Goal: Information Seeking & Learning: Learn about a topic

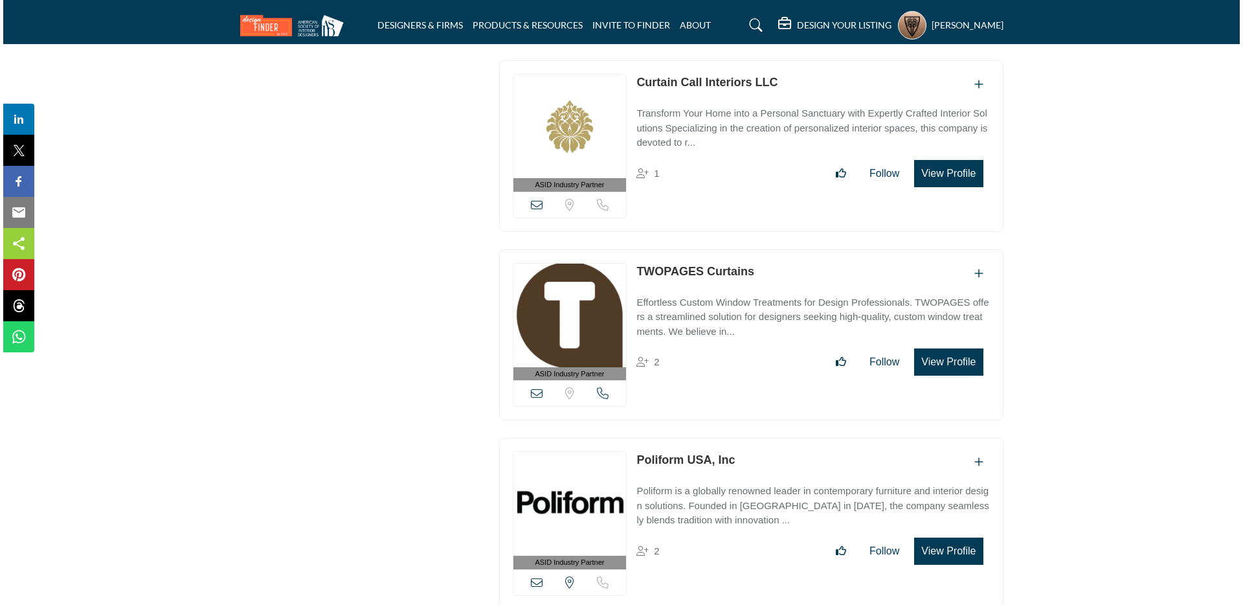
scroll to position [6515, 0]
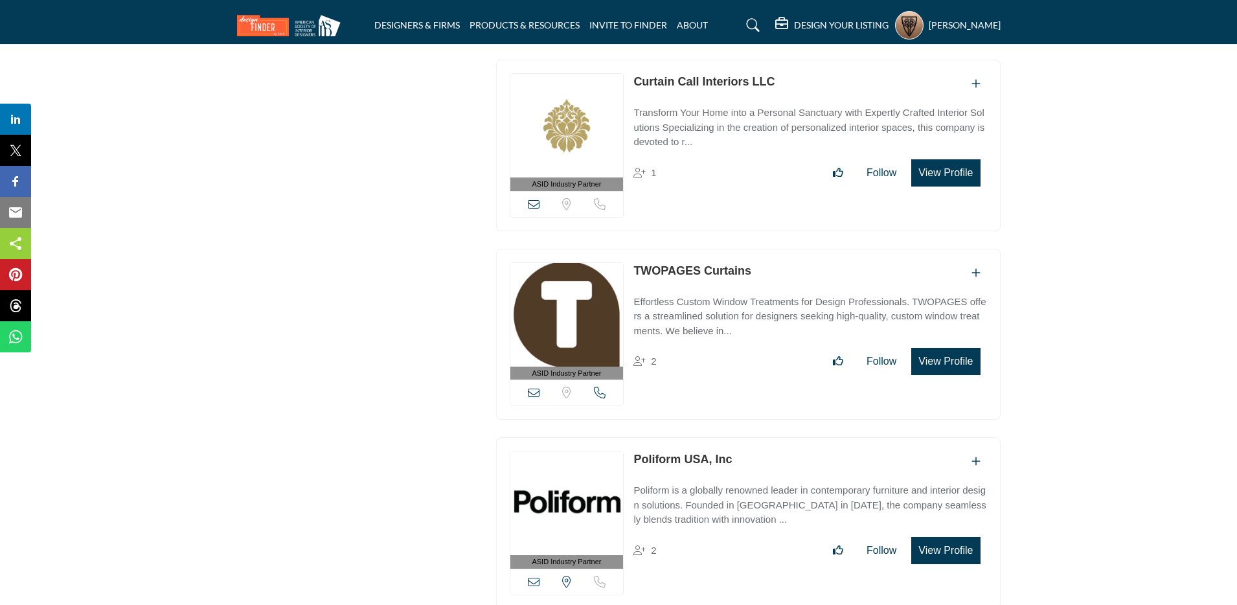
click at [951, 348] on button "View Profile" at bounding box center [945, 361] width 69 height 27
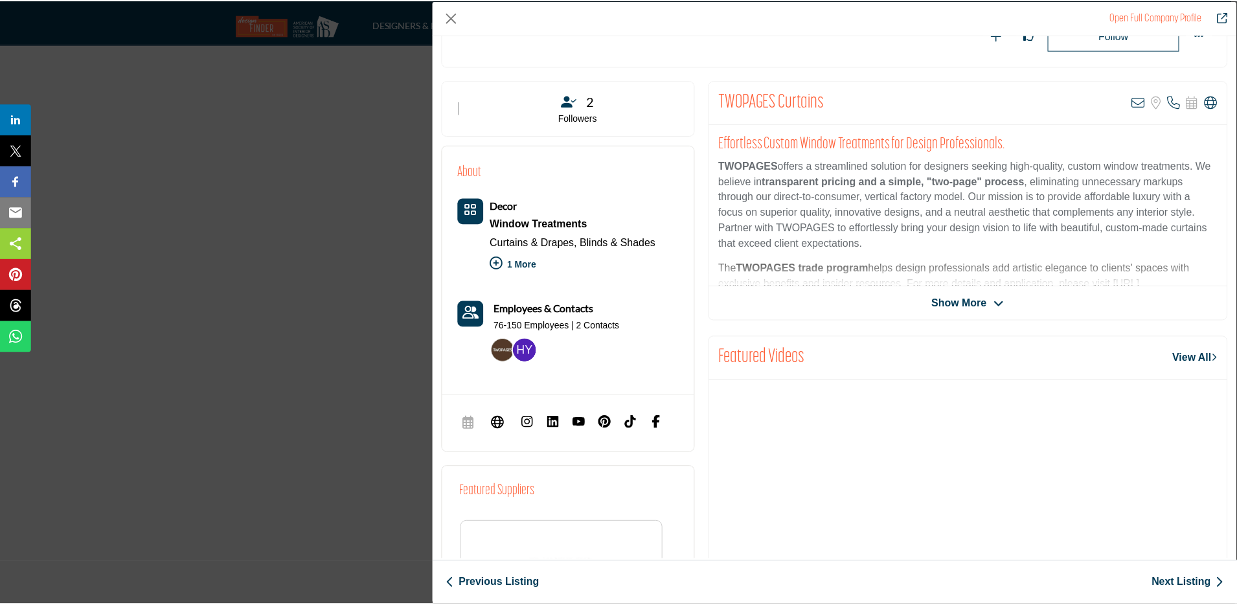
scroll to position [213, 0]
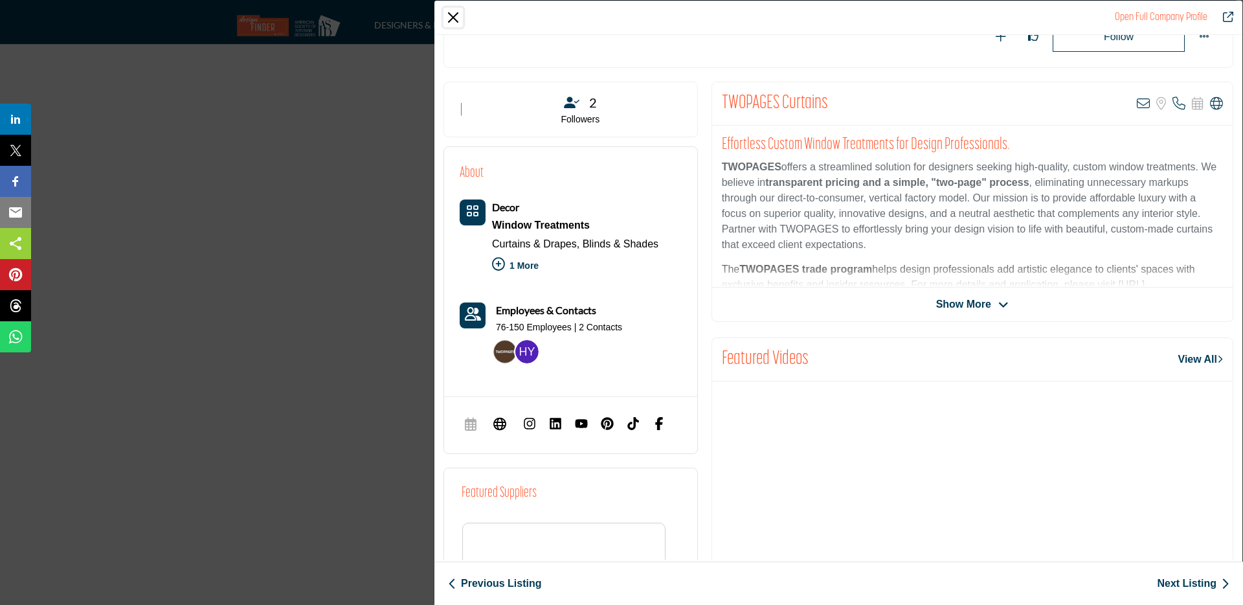
click at [456, 23] on button "Close" at bounding box center [453, 17] width 19 height 19
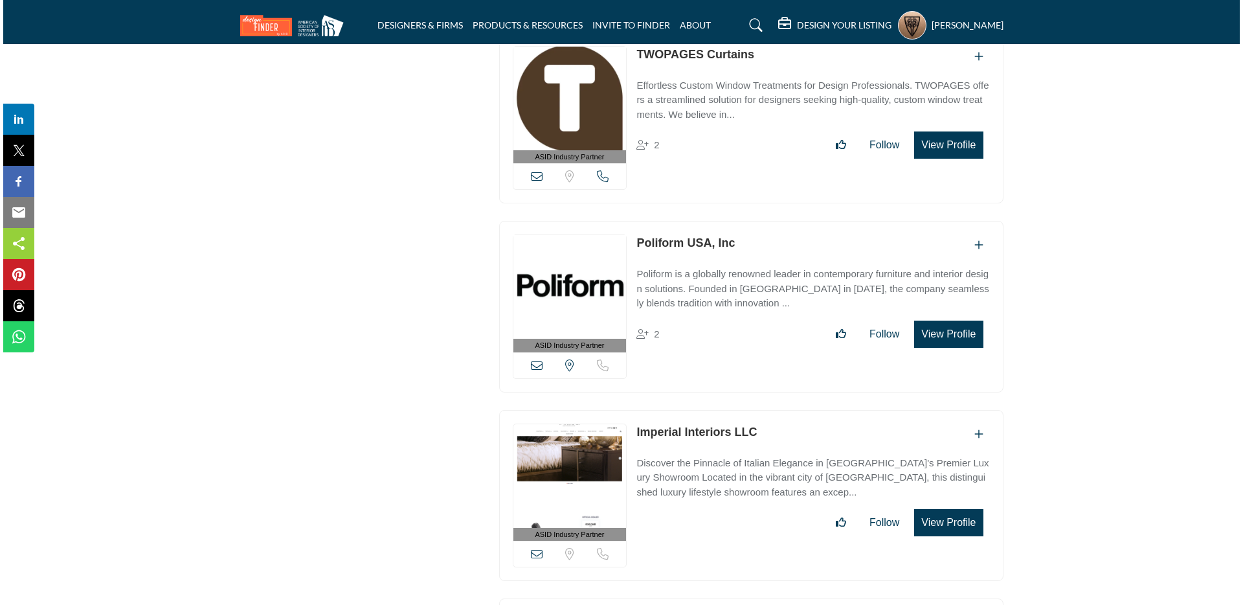
scroll to position [6794, 0]
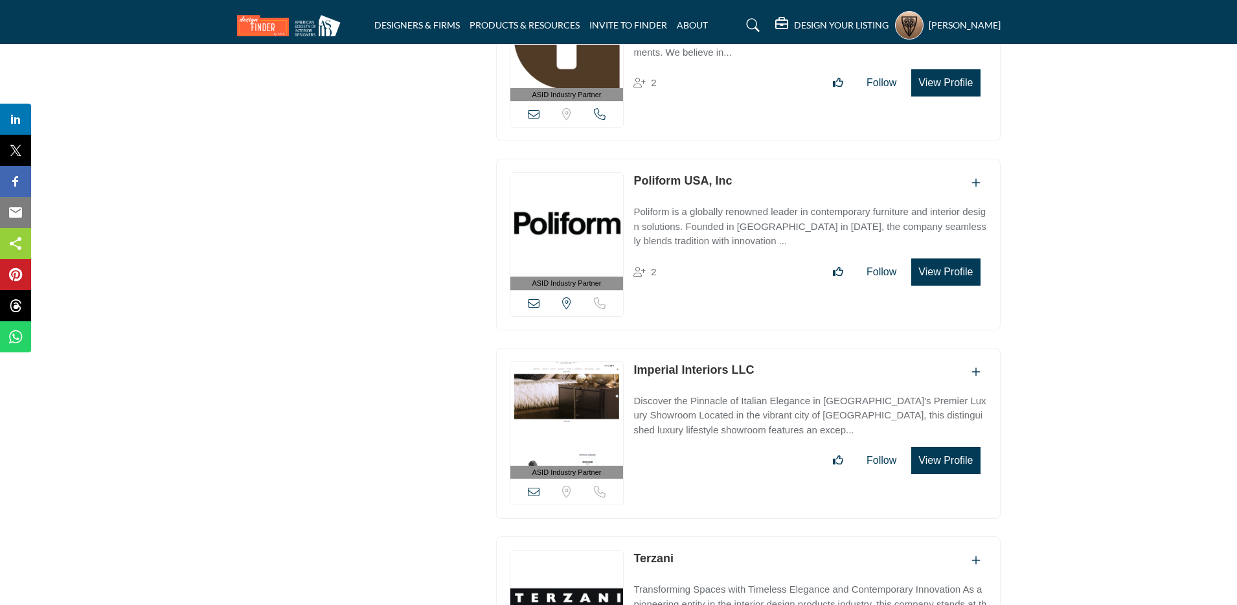
click at [932, 259] on button "View Profile" at bounding box center [945, 271] width 69 height 27
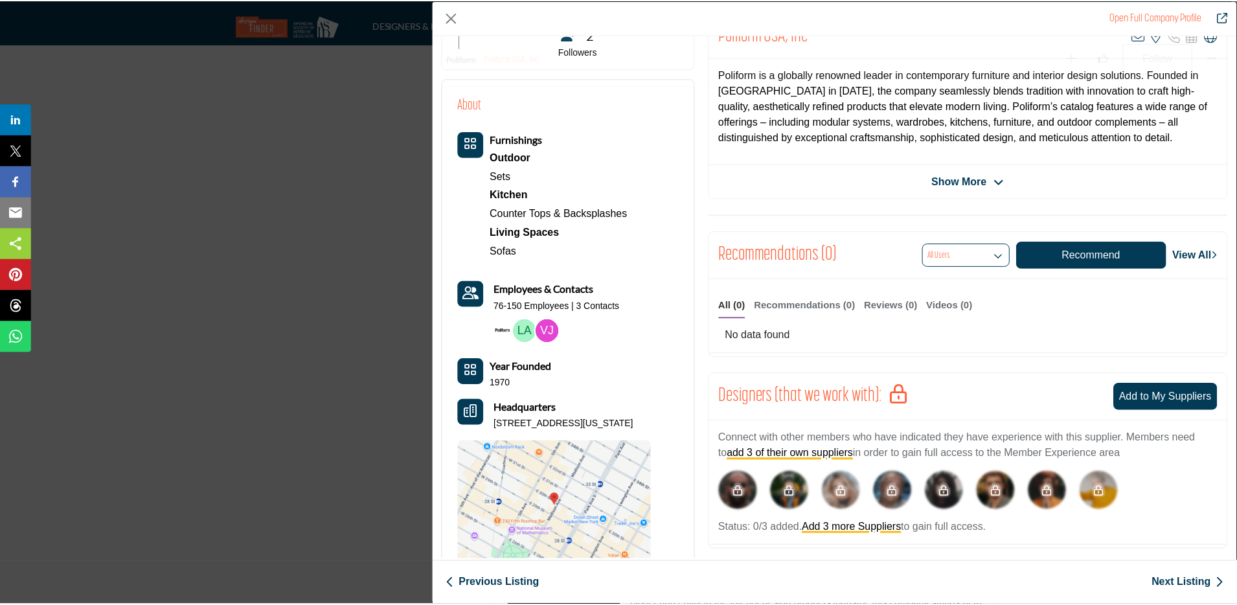
scroll to position [375, 0]
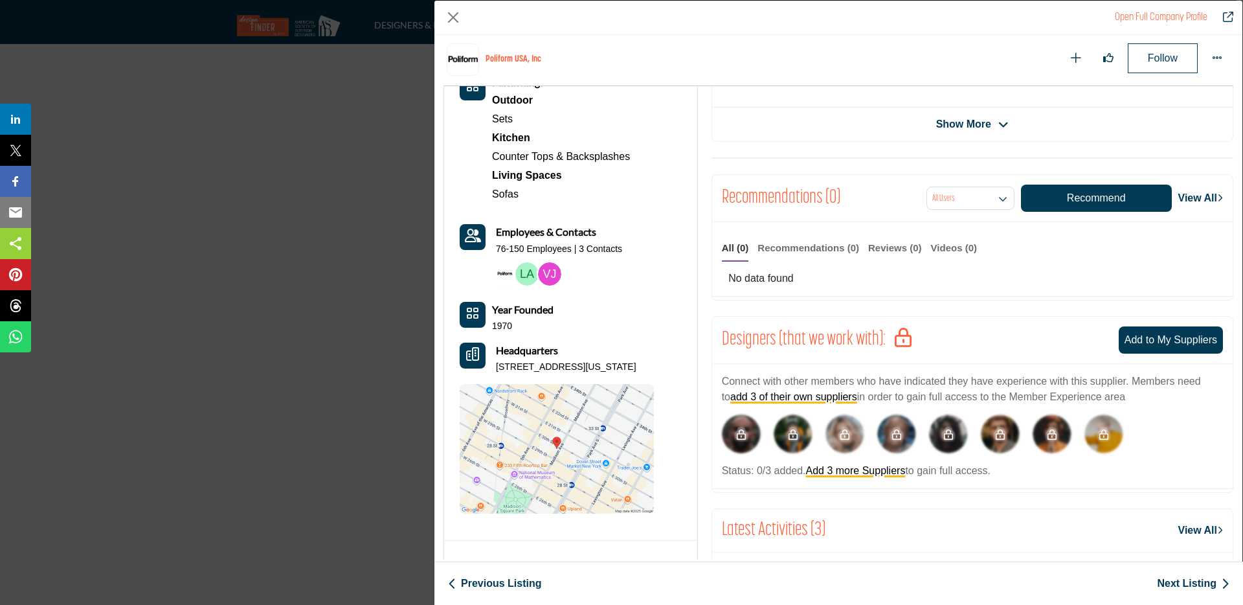
click at [420, 117] on div "Open Full Company Profile Poliform USA, Inc Follow Following Sets" at bounding box center [621, 302] width 1243 height 605
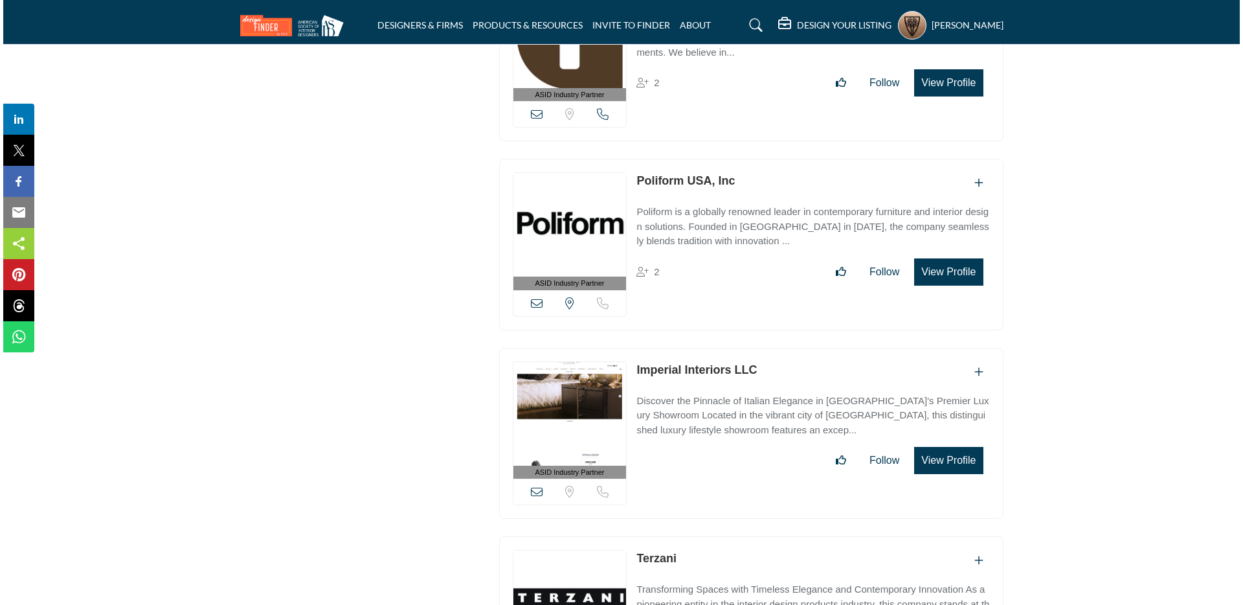
scroll to position [6890, 0]
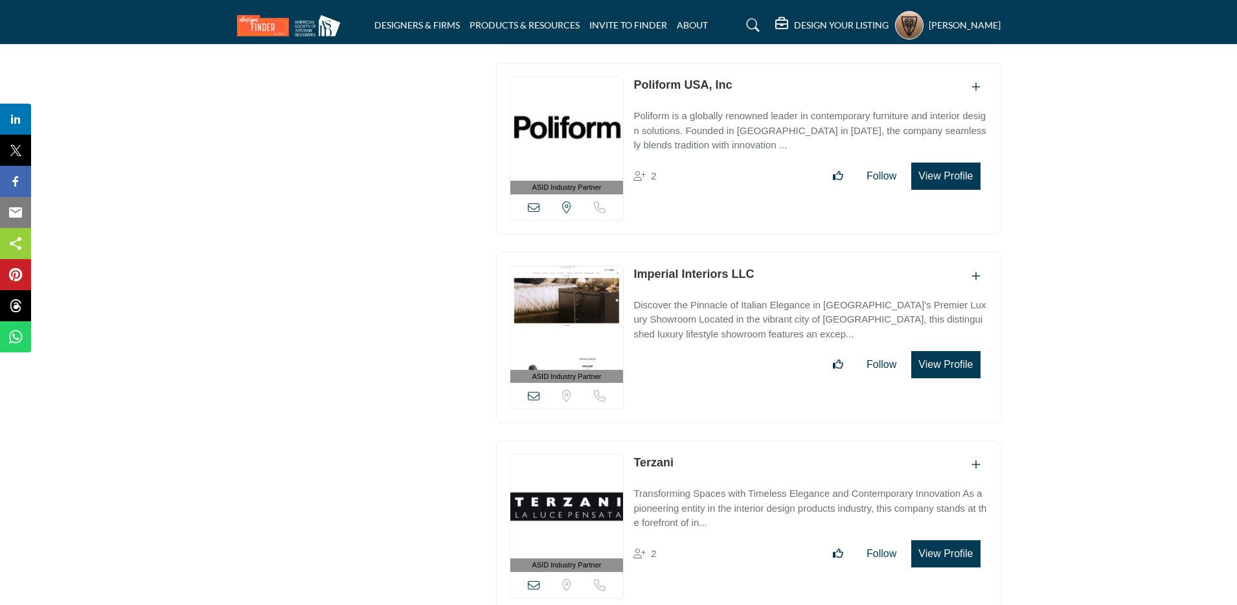
click at [929, 351] on button "View Profile" at bounding box center [945, 364] width 69 height 27
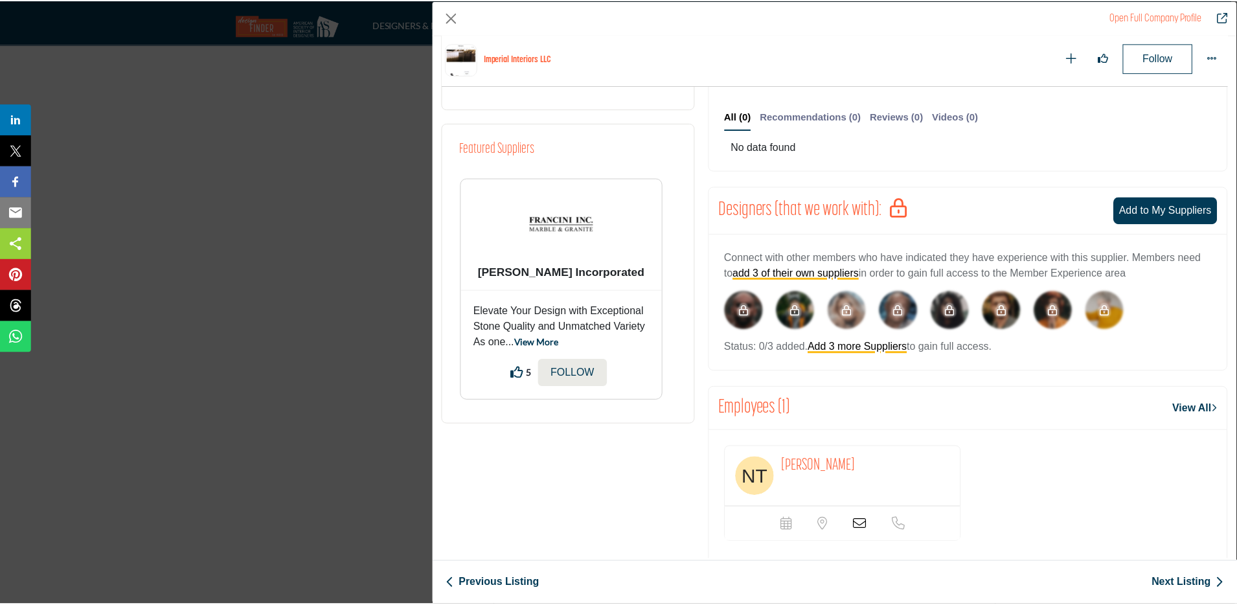
scroll to position [601, 0]
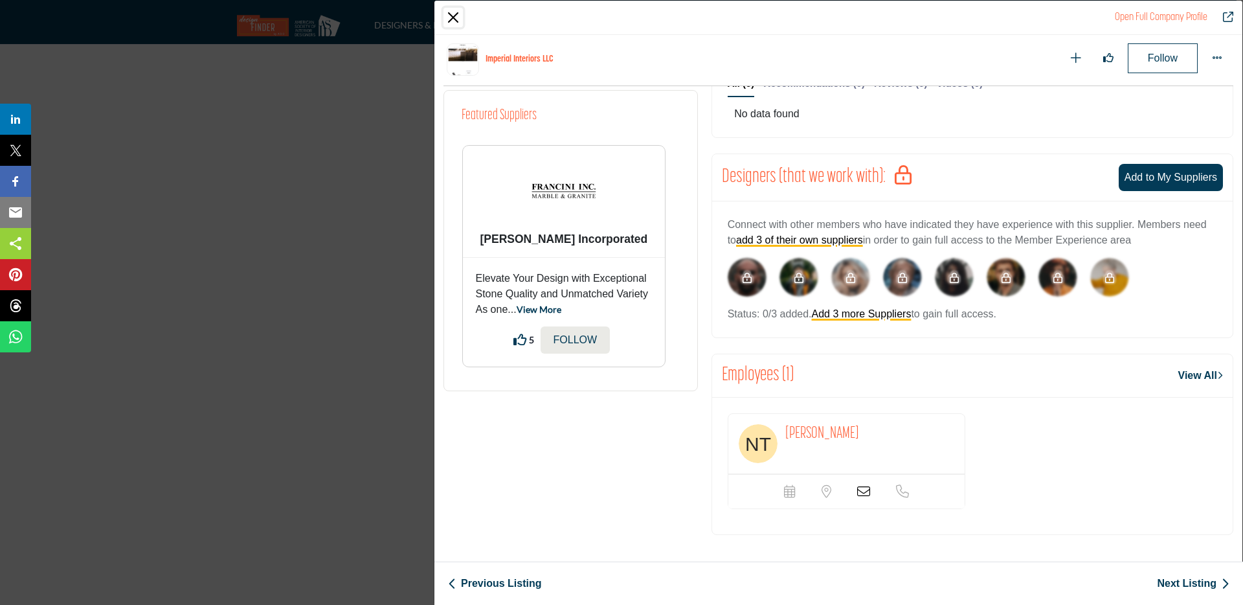
click at [456, 20] on button "Close" at bounding box center [453, 17] width 19 height 19
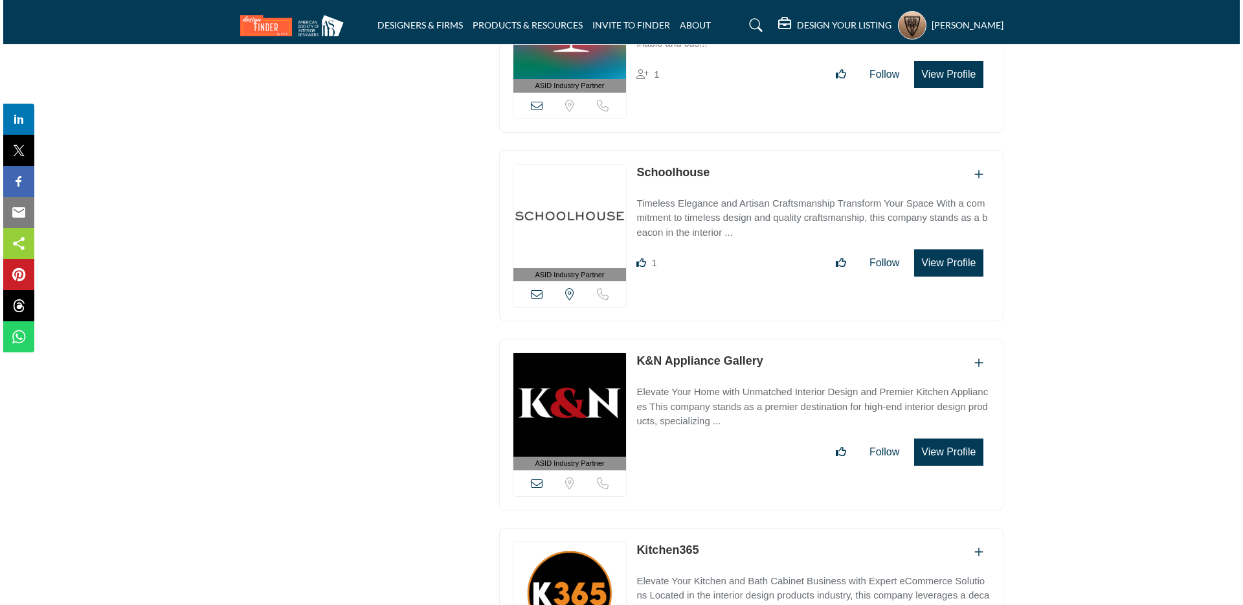
scroll to position [9079, 0]
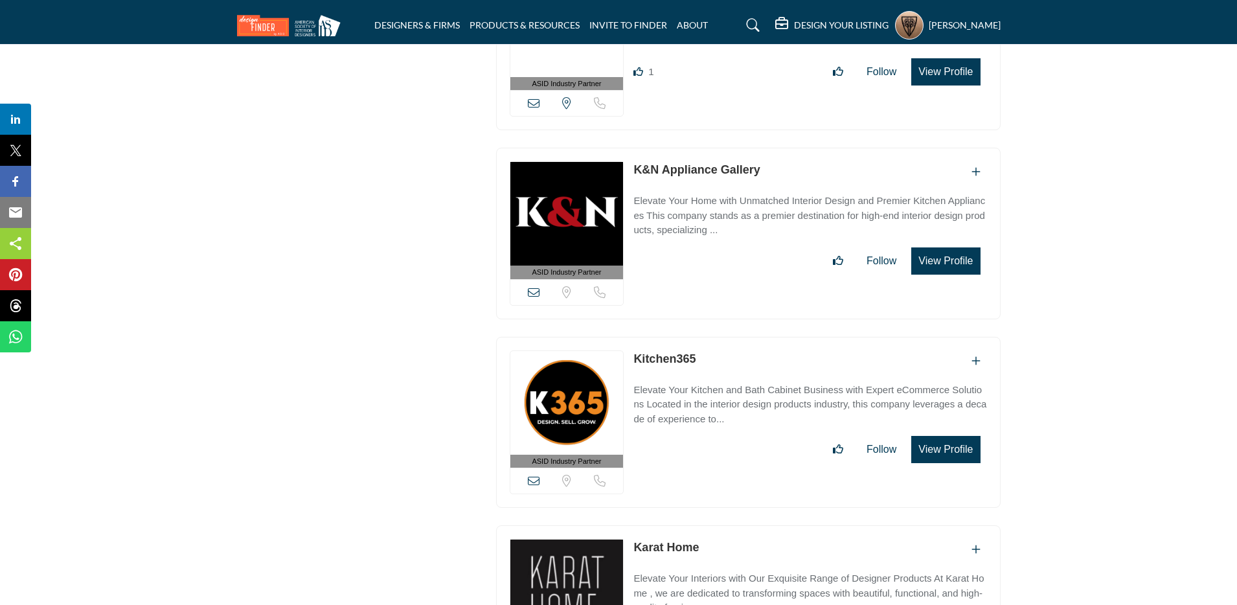
click at [951, 247] on button "View Profile" at bounding box center [945, 260] width 69 height 27
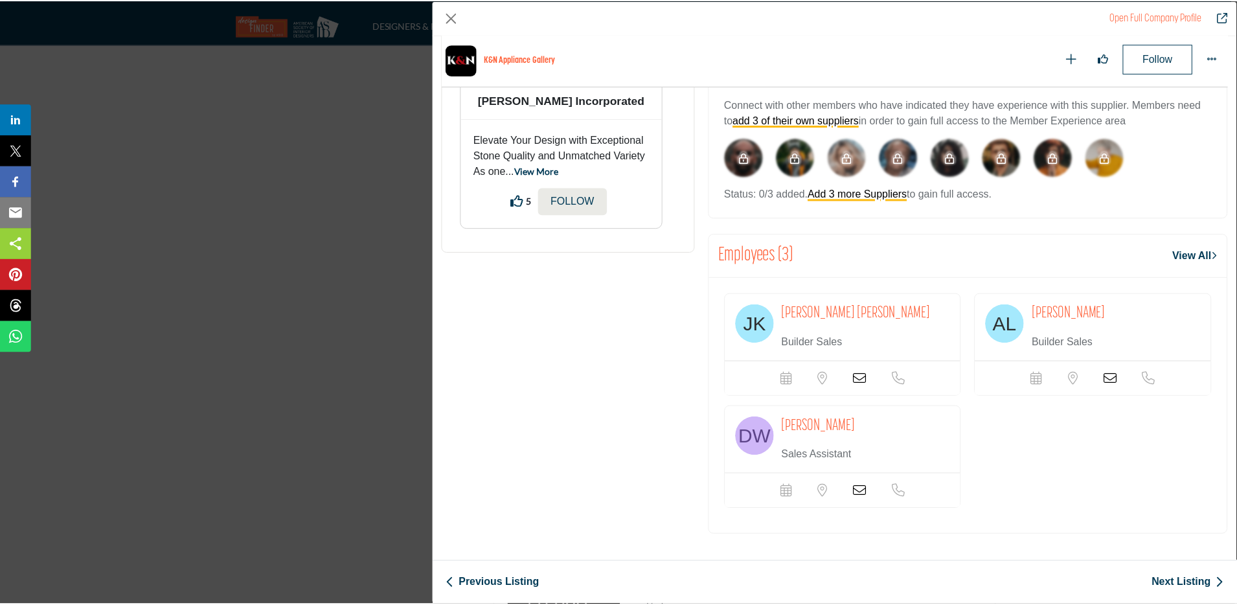
scroll to position [0, 0]
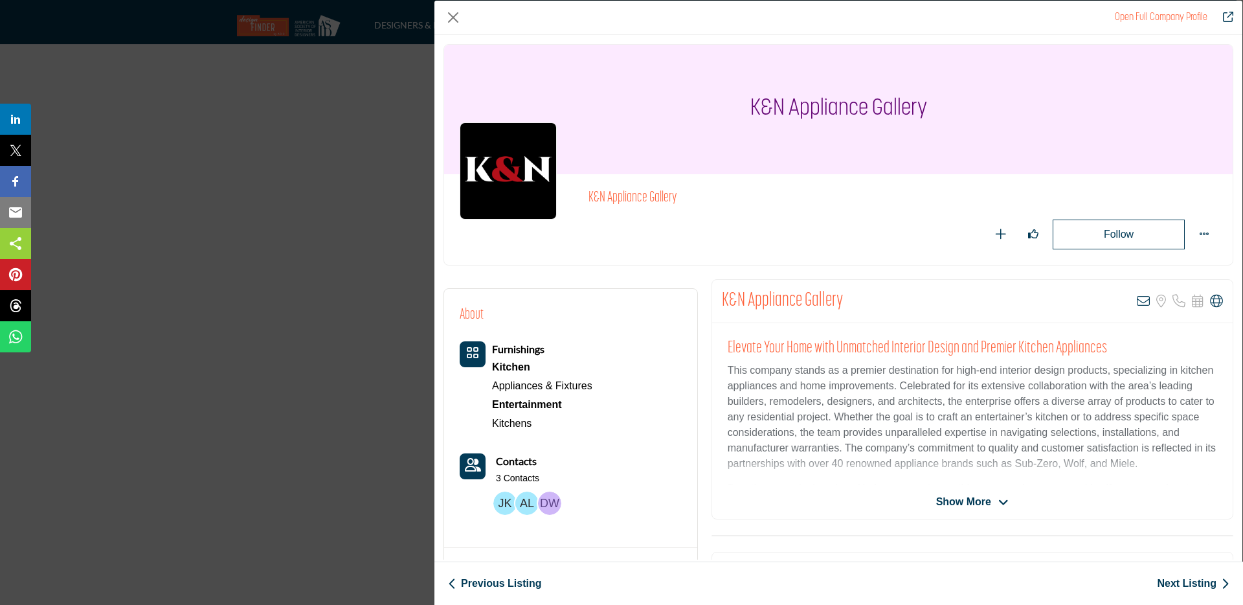
click at [272, 332] on div "Open Full Company Profile K&N Appliance Gallery Follow Following" at bounding box center [621, 302] width 1243 height 605
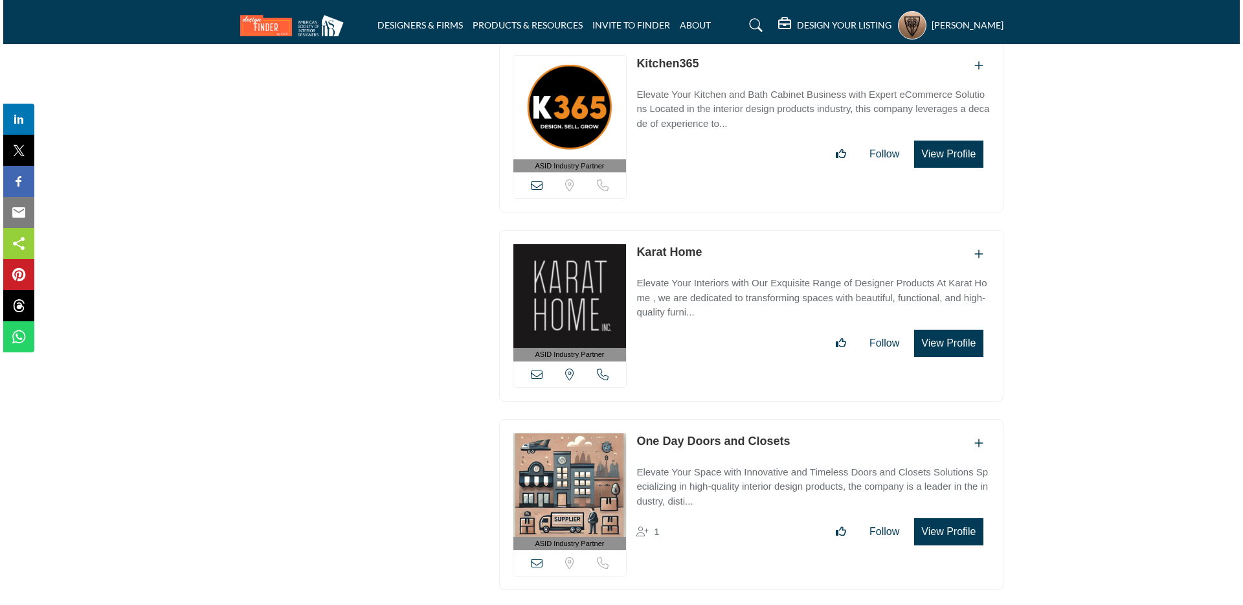
scroll to position [9395, 0]
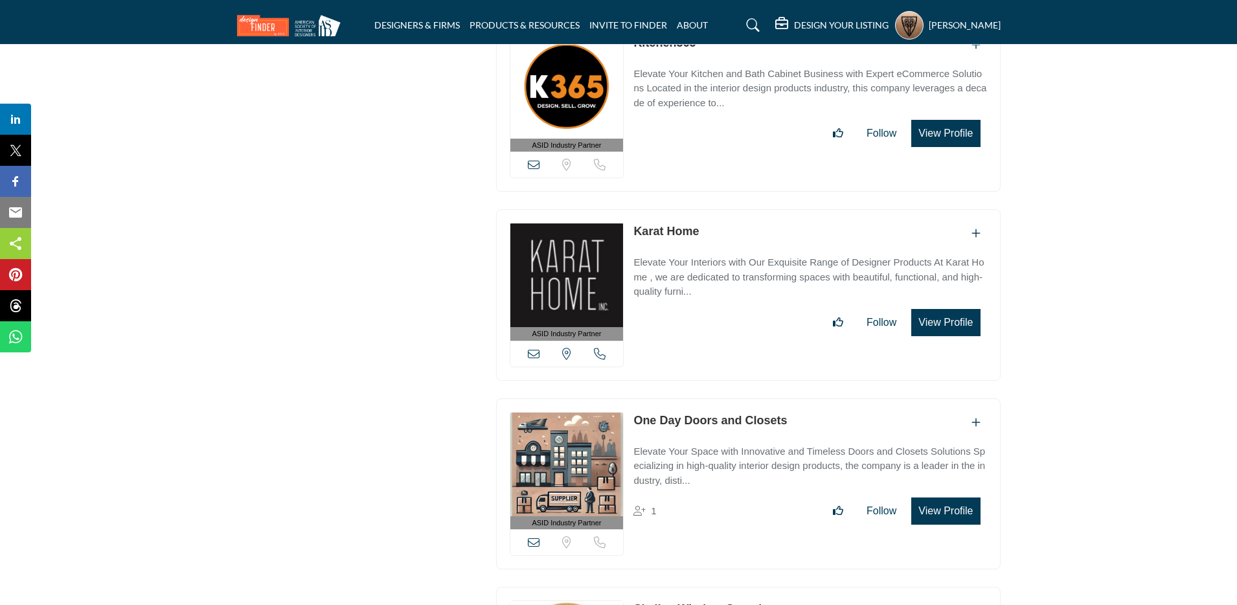
click at [927, 309] on button "View Profile" at bounding box center [945, 322] width 69 height 27
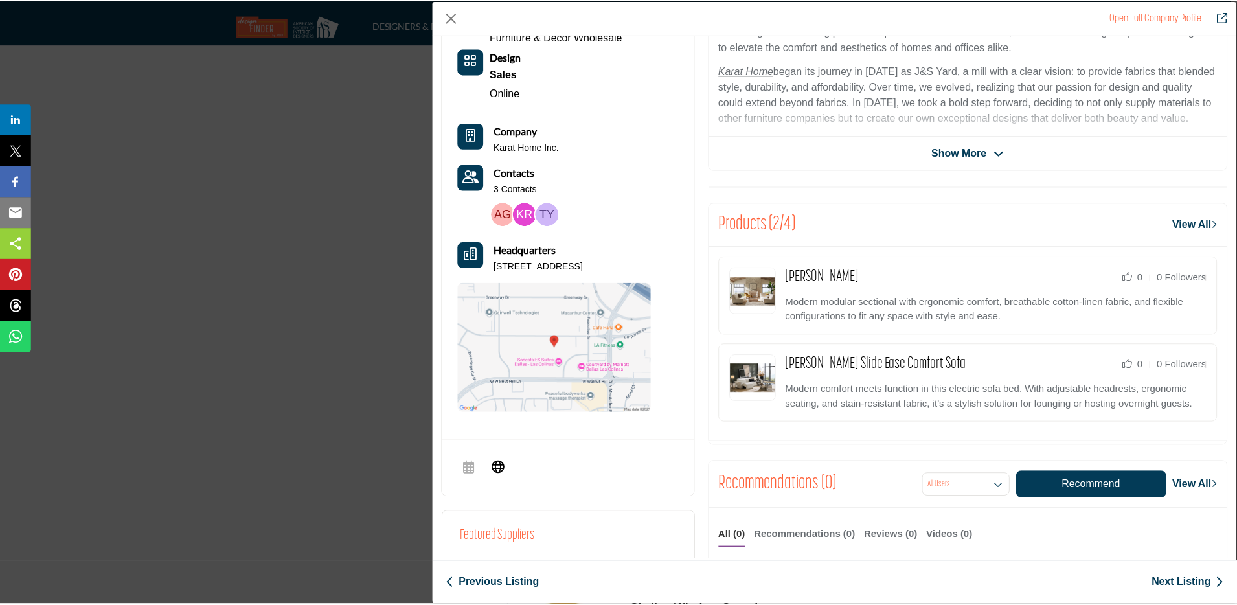
scroll to position [0, 0]
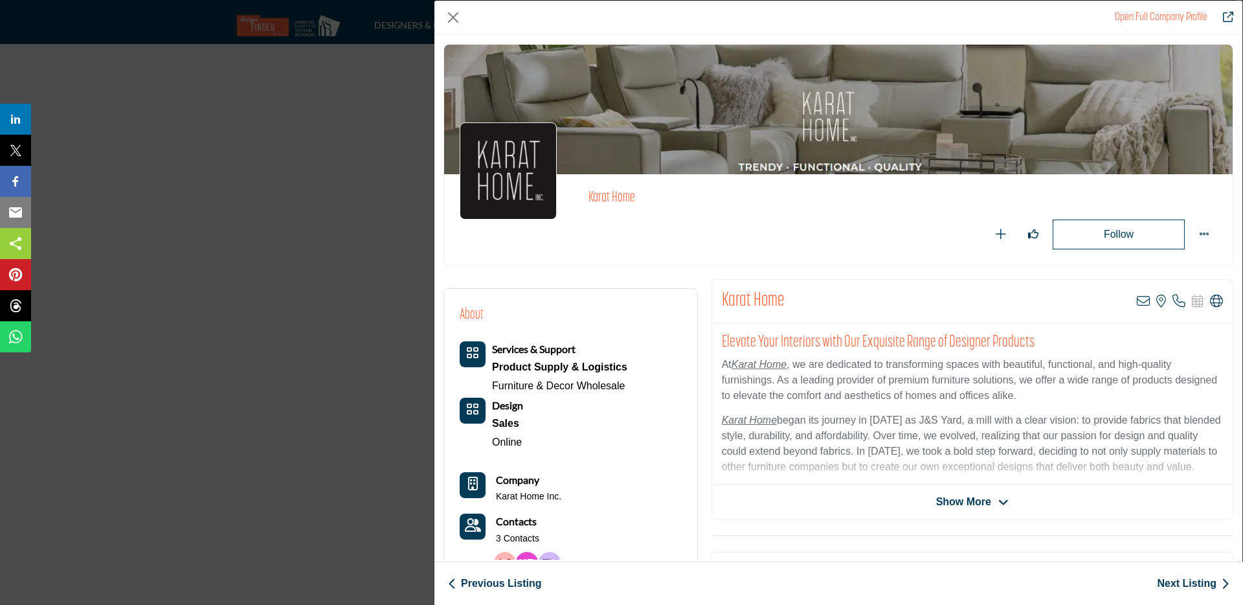
click at [370, 385] on div "Open Full Company Profile Karat Home Follow Following Recommend 2" at bounding box center [621, 302] width 1243 height 605
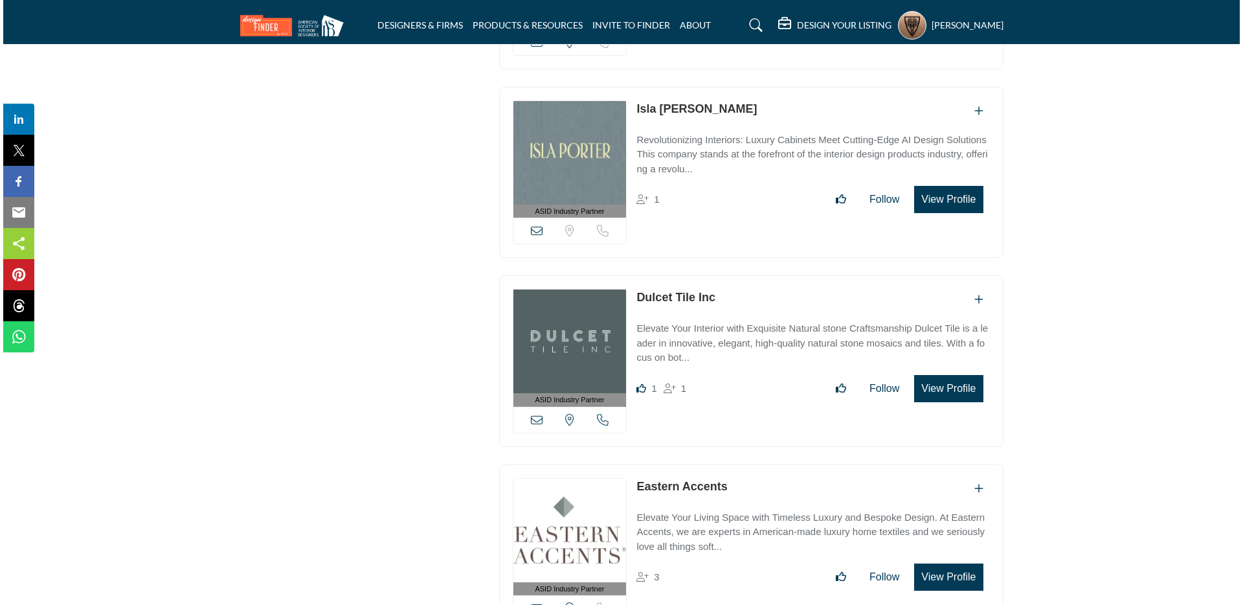
scroll to position [10139, 0]
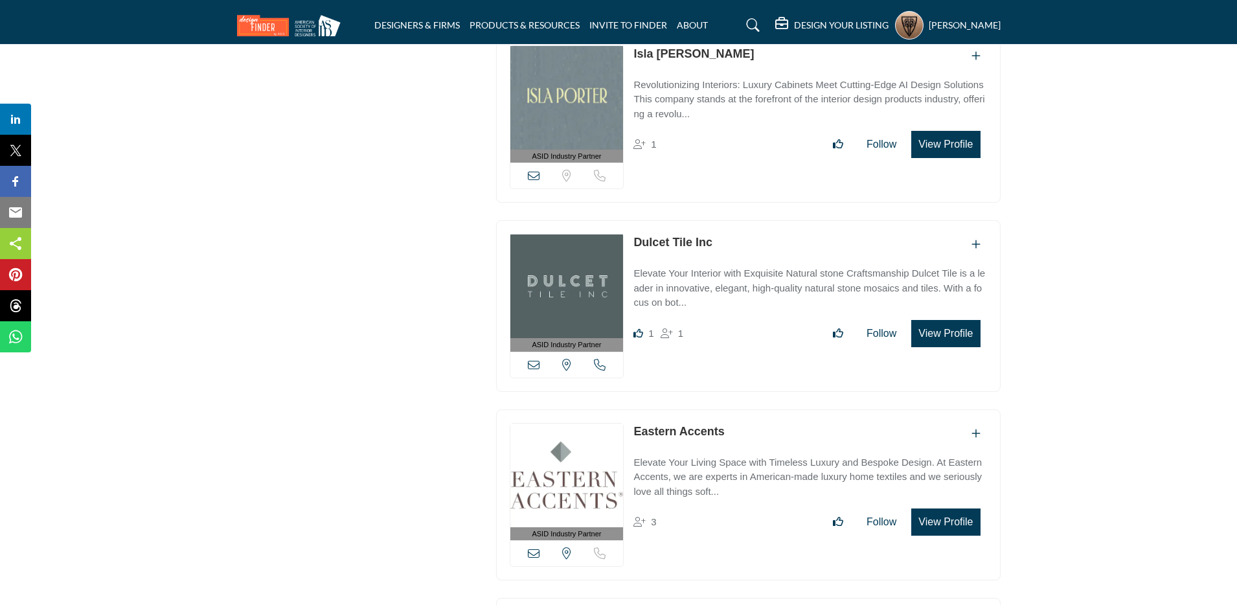
click at [933, 320] on button "View Profile" at bounding box center [945, 333] width 69 height 27
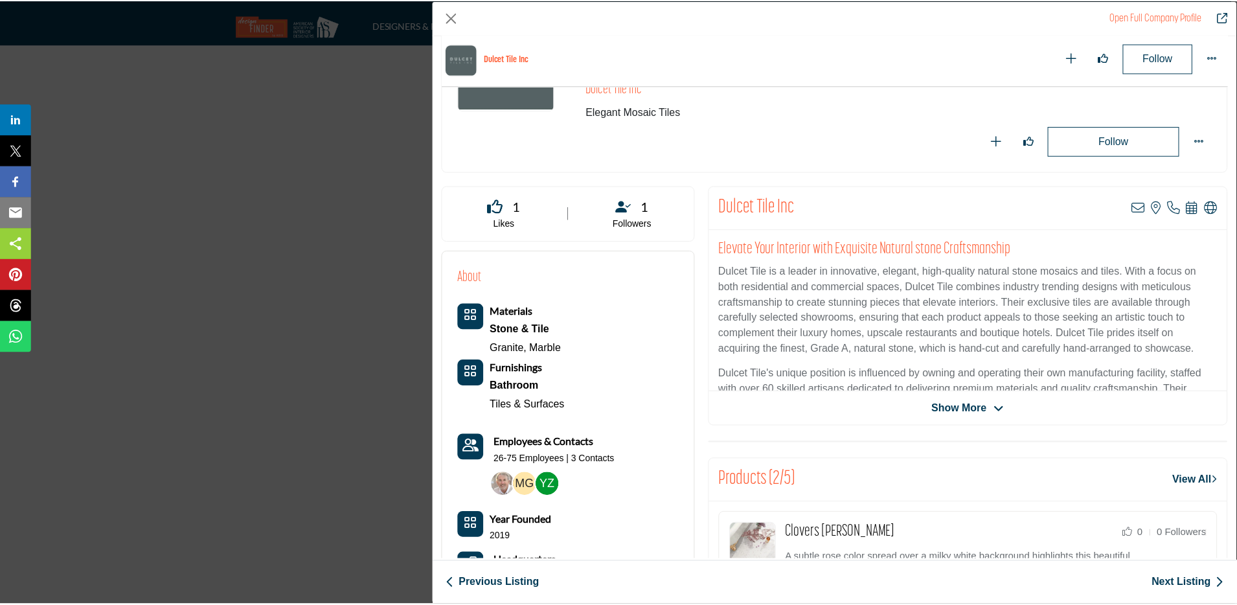
scroll to position [429, 0]
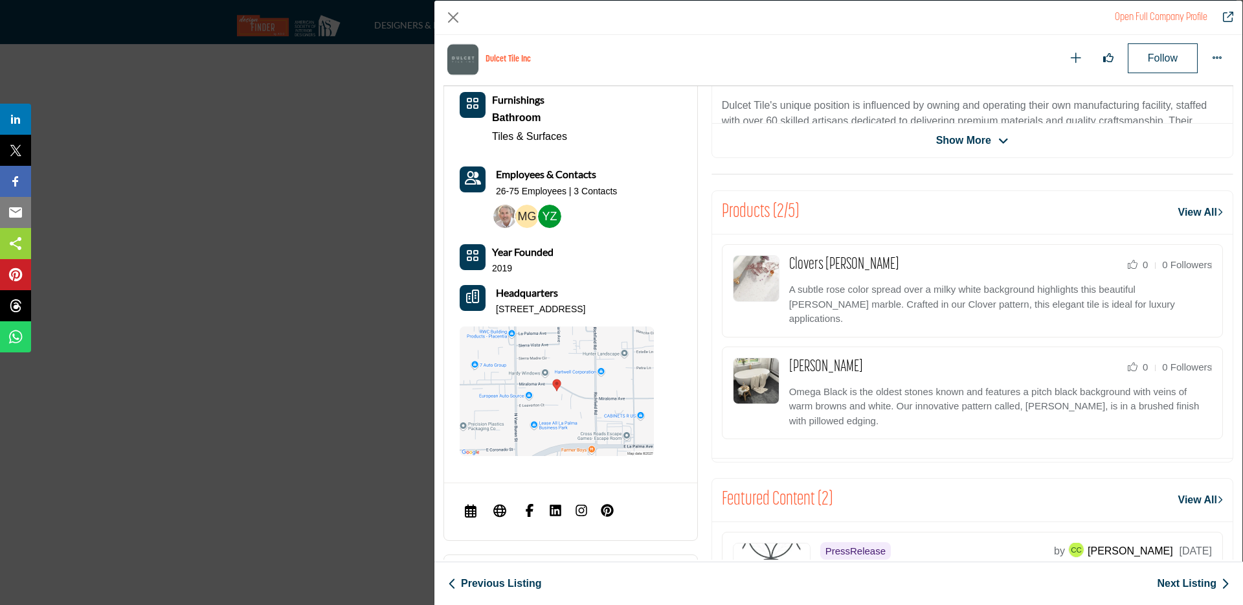
click at [294, 368] on div "Open Full Company Profile Dulcet Tile Inc Follow Following Likes" at bounding box center [621, 302] width 1243 height 605
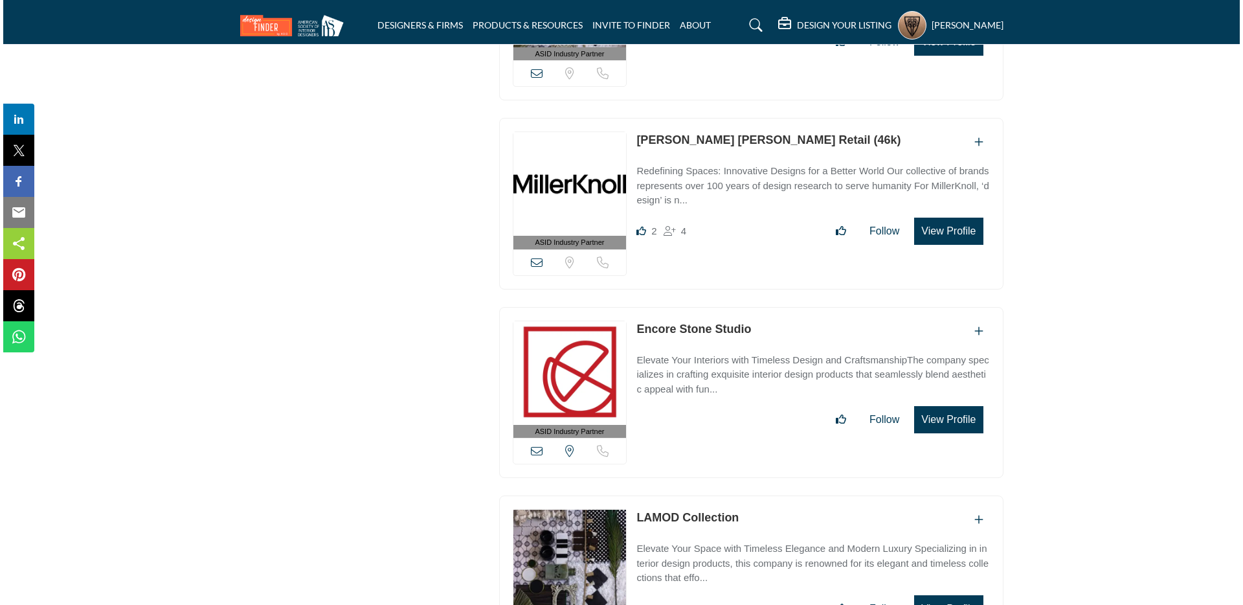
scroll to position [11431, 0]
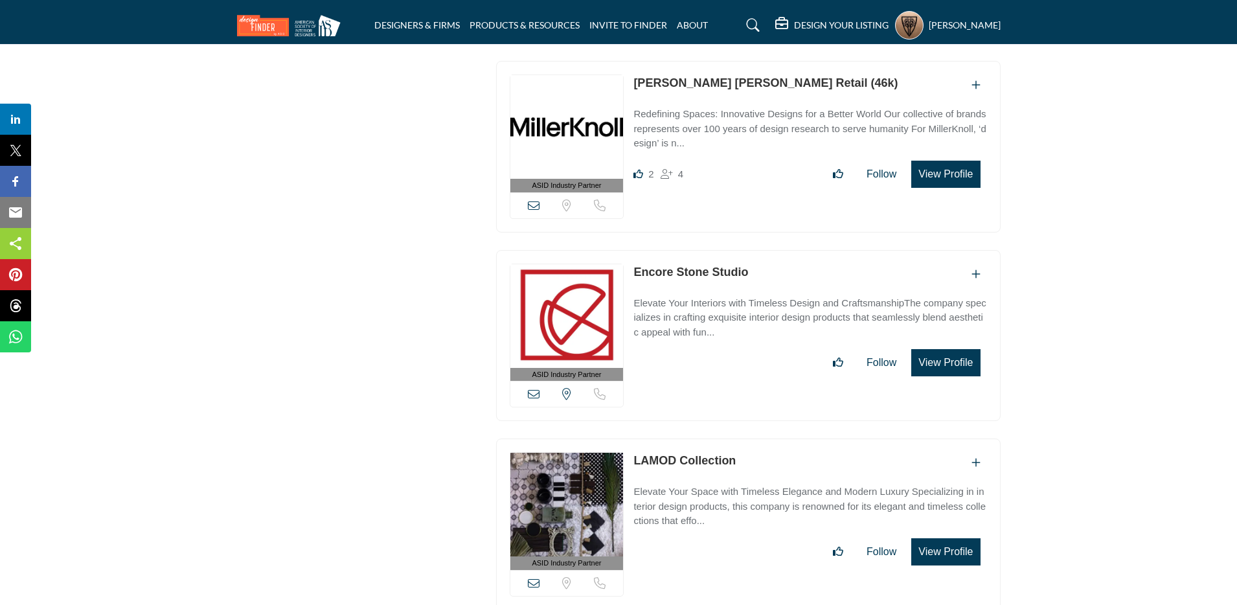
click at [915, 349] on button "View Profile" at bounding box center [945, 362] width 69 height 27
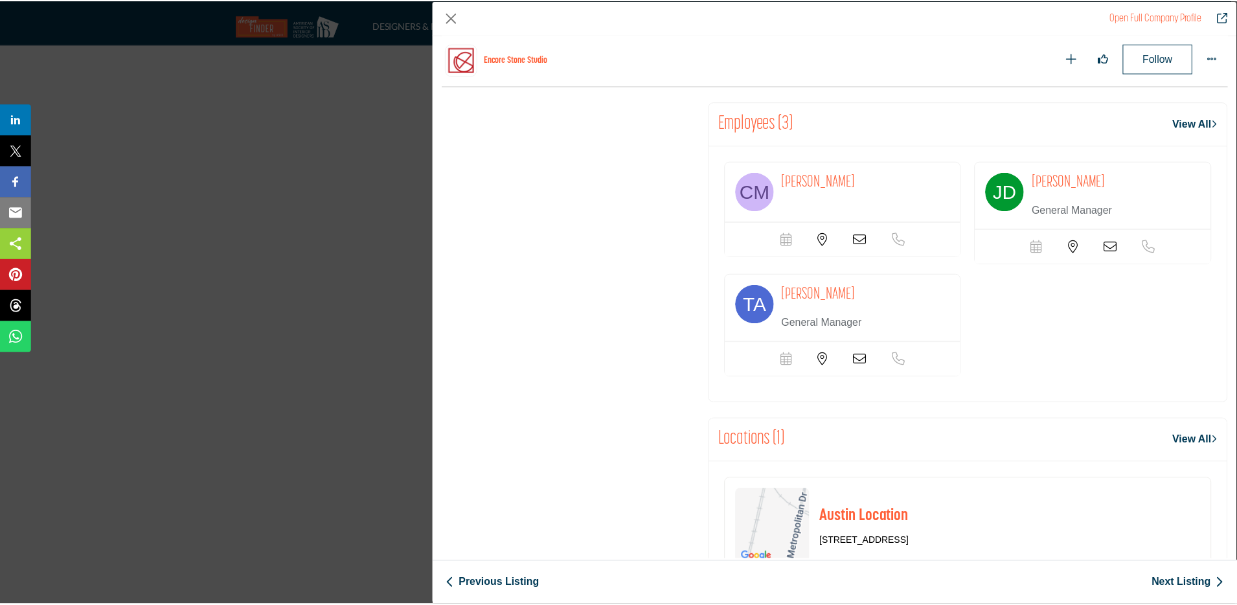
scroll to position [1561, 0]
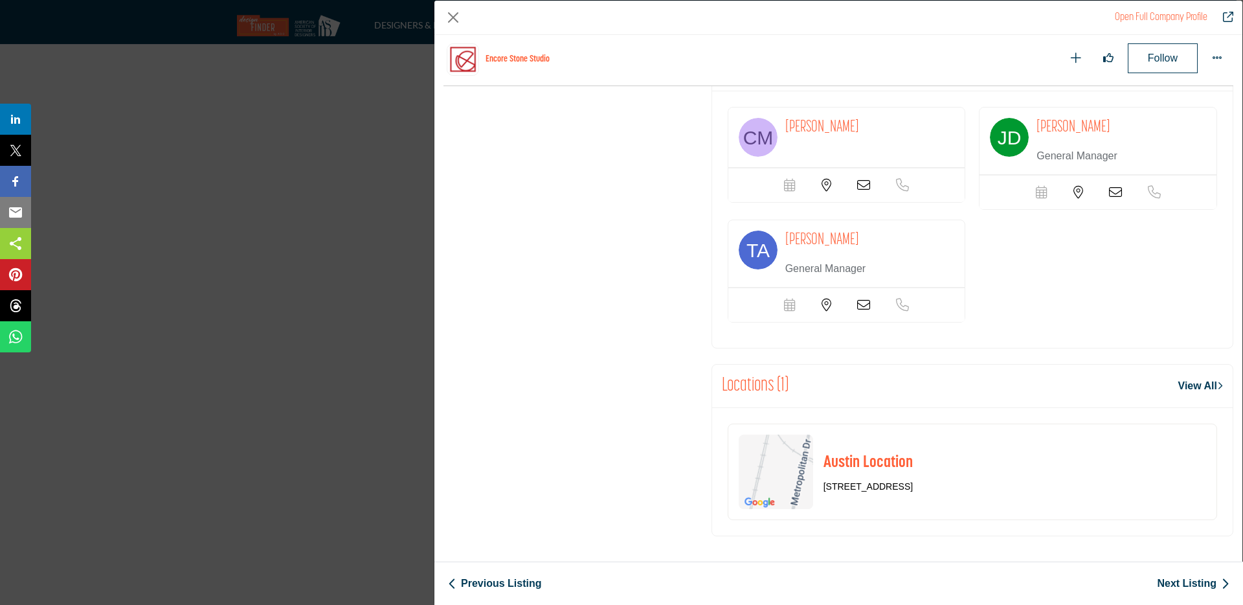
click at [273, 346] on div "Open Full Company Profile Encore Stone Studio Follow Following 2" at bounding box center [621, 302] width 1243 height 605
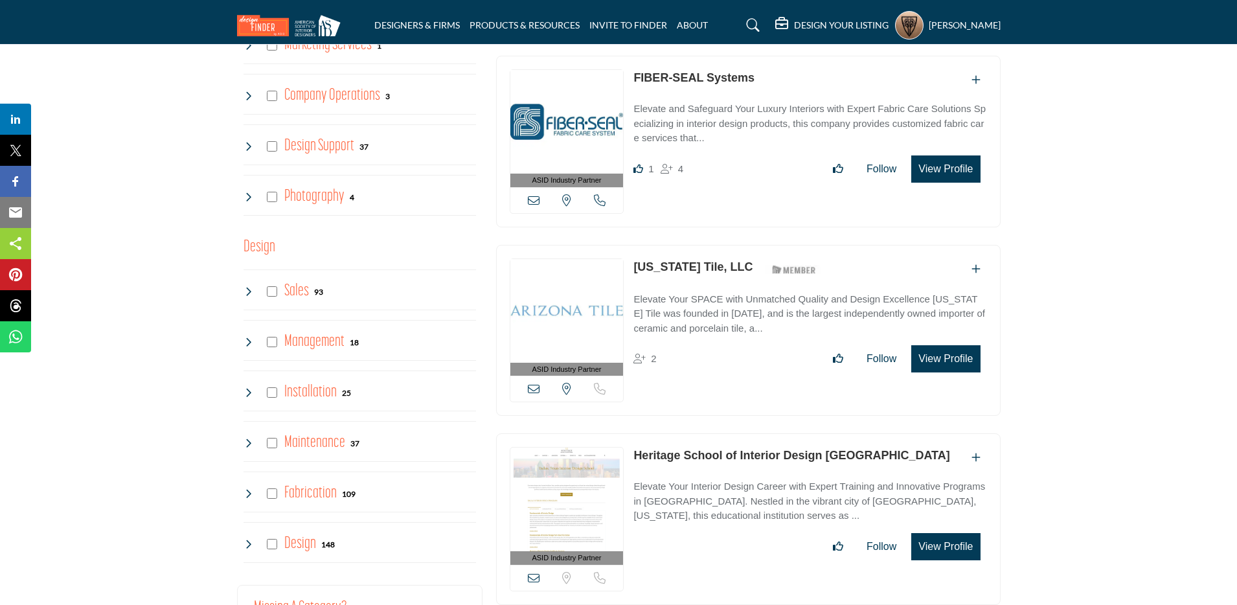
scroll to position [0, 0]
